Goal: Task Accomplishment & Management: Use online tool/utility

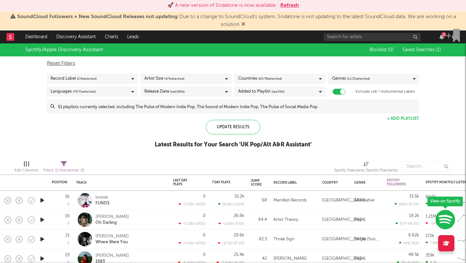
click at [13, 38] on rect at bounding box center [10, 37] width 8 height 8
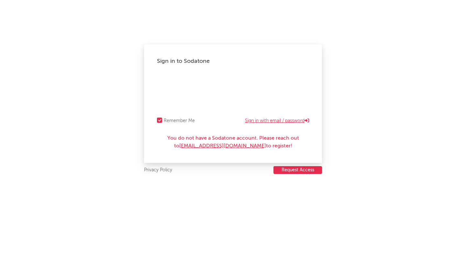
click at [271, 120] on link "Sign in with email / password" at bounding box center [277, 121] width 64 height 8
